Goal: Information Seeking & Learning: Learn about a topic

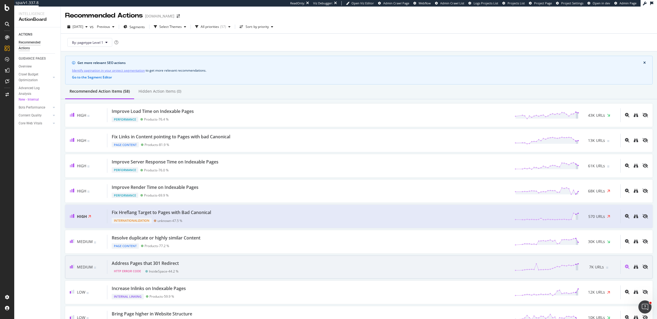
click at [200, 257] on div "Medium Address Pages that 301 Redirect HTTP Error Code InsideSpace - 44.2 % 7K …" at bounding box center [358, 267] width 587 height 23
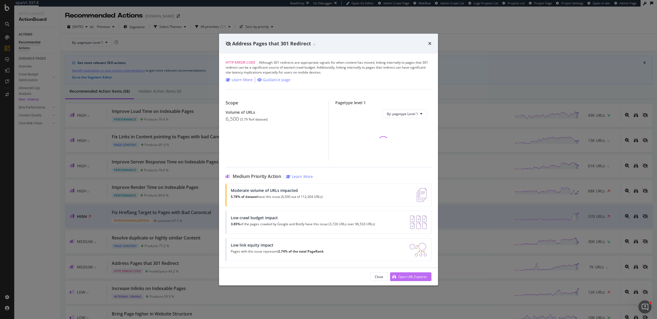
click at [404, 277] on div "Open URL Explorer" at bounding box center [412, 277] width 29 height 5
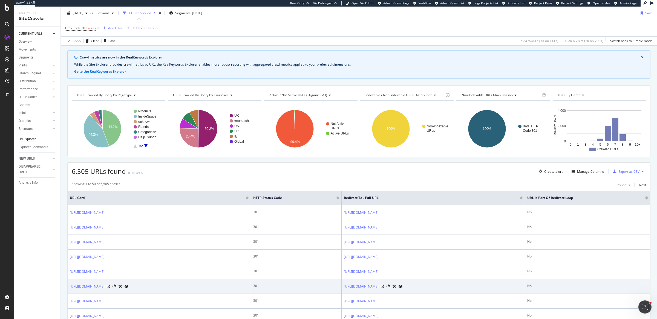
scroll to position [69, 0]
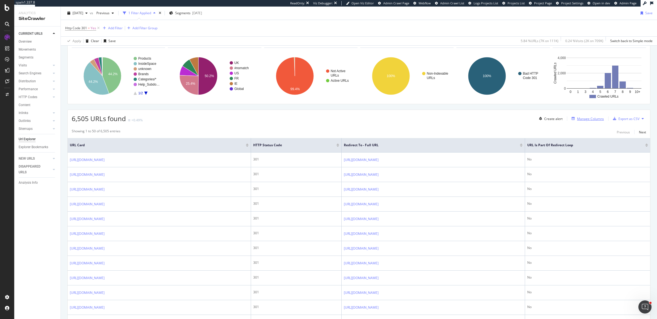
click at [583, 116] on div "Manage Columns" at bounding box center [586, 119] width 34 height 6
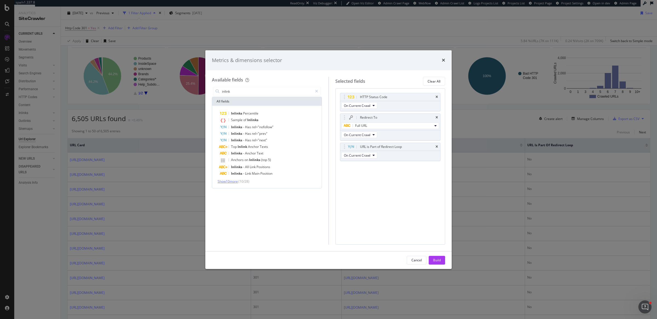
type input "inlink"
click at [226, 180] on span "Show 10 more" at bounding box center [228, 181] width 20 height 5
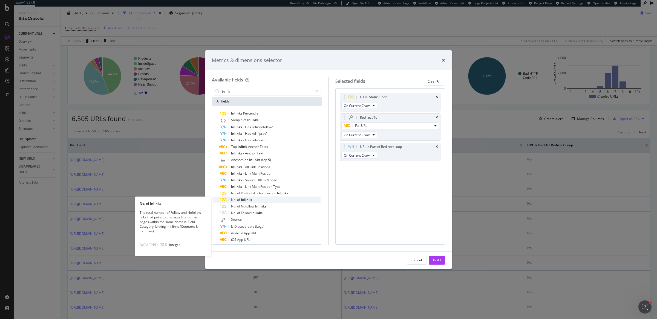
click at [237, 198] on span "of" at bounding box center [239, 200] width 4 height 5
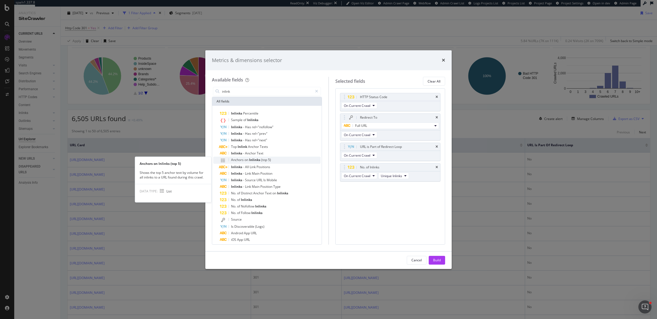
click at [246, 160] on span "on" at bounding box center [246, 160] width 5 height 5
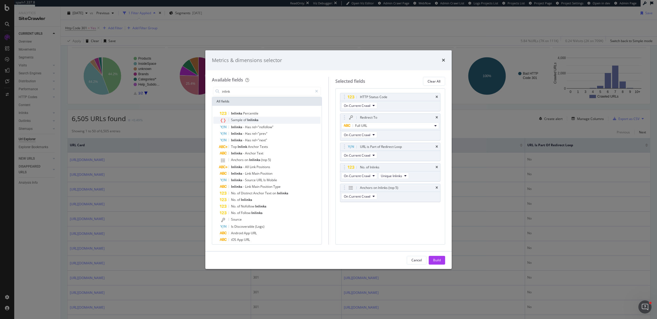
click at [254, 120] on span "Inlinks" at bounding box center [252, 120] width 11 height 5
click at [439, 257] on div "Build" at bounding box center [437, 260] width 8 height 8
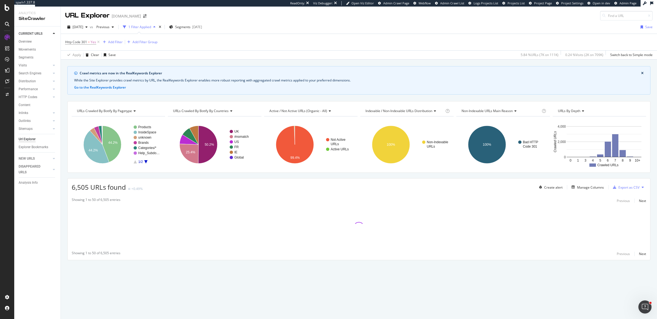
click at [88, 63] on div "Crawl metrics are now in the RealKeywords Explorer While the Site Explorer prov…" at bounding box center [359, 66] width 596 height 13
click at [123, 60] on div "Crawl metrics are now in the RealKeywords Explorer While the Site Explorer prov…" at bounding box center [359, 66] width 596 height 13
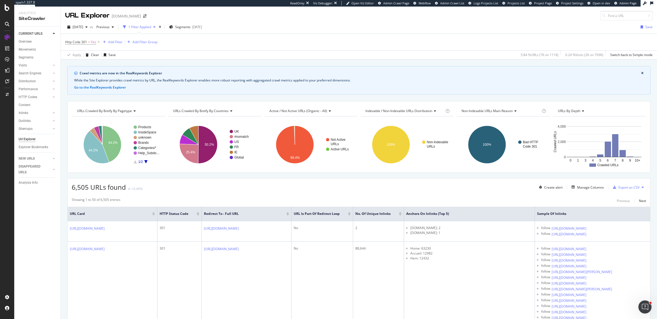
click at [401, 212] on div at bounding box center [400, 212] width 3 height 1
